Goal: Navigation & Orientation: Find specific page/section

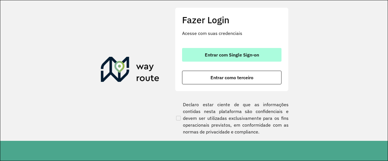
click at [233, 53] on span "Entrar com Single Sign-on" at bounding box center [232, 55] width 54 height 5
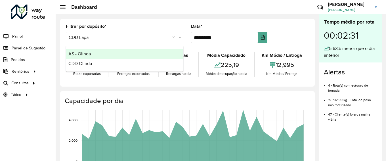
click at [179, 36] on span at bounding box center [180, 37] width 7 height 7
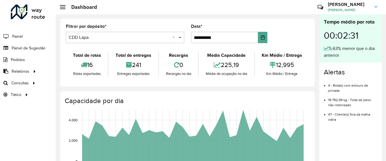
click at [179, 36] on span at bounding box center [180, 37] width 7 height 7
